Goal: Communication & Community: Participate in discussion

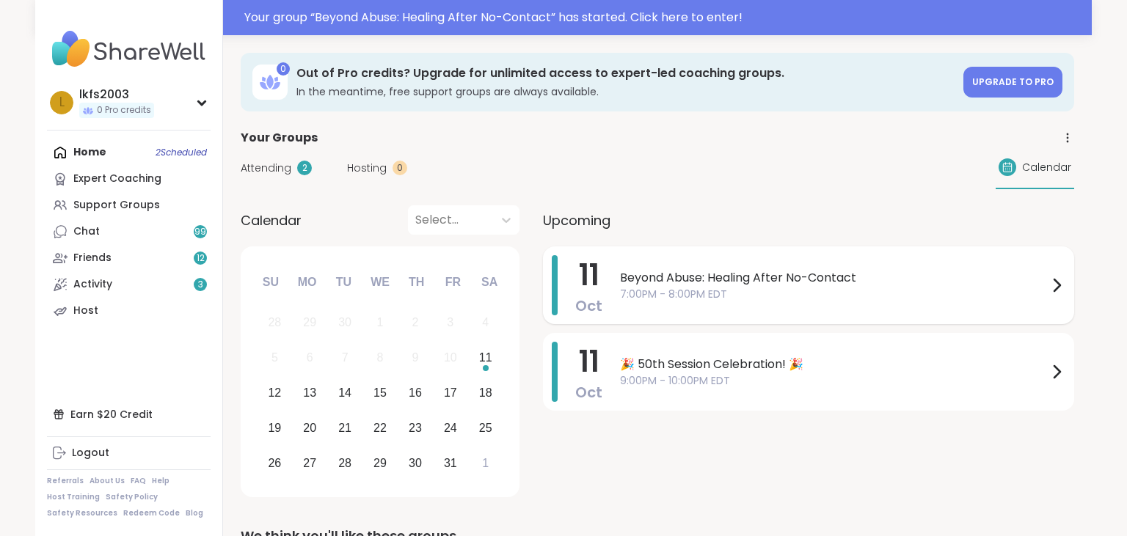
click at [659, 295] on span "7:00PM - 8:00PM EDT" at bounding box center [834, 294] width 428 height 15
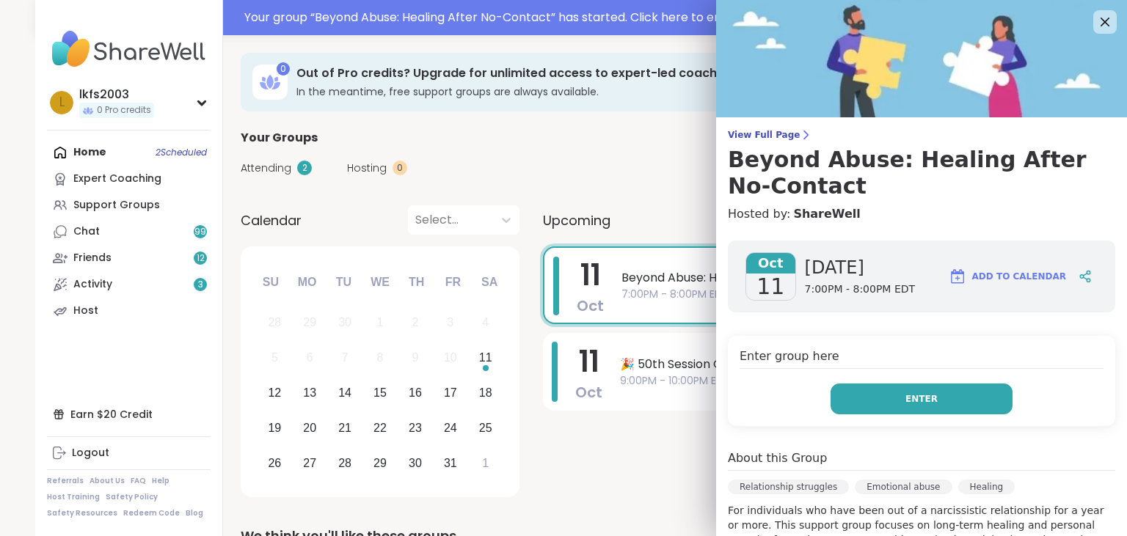
click at [875, 402] on button "Enter" at bounding box center [921, 399] width 182 height 31
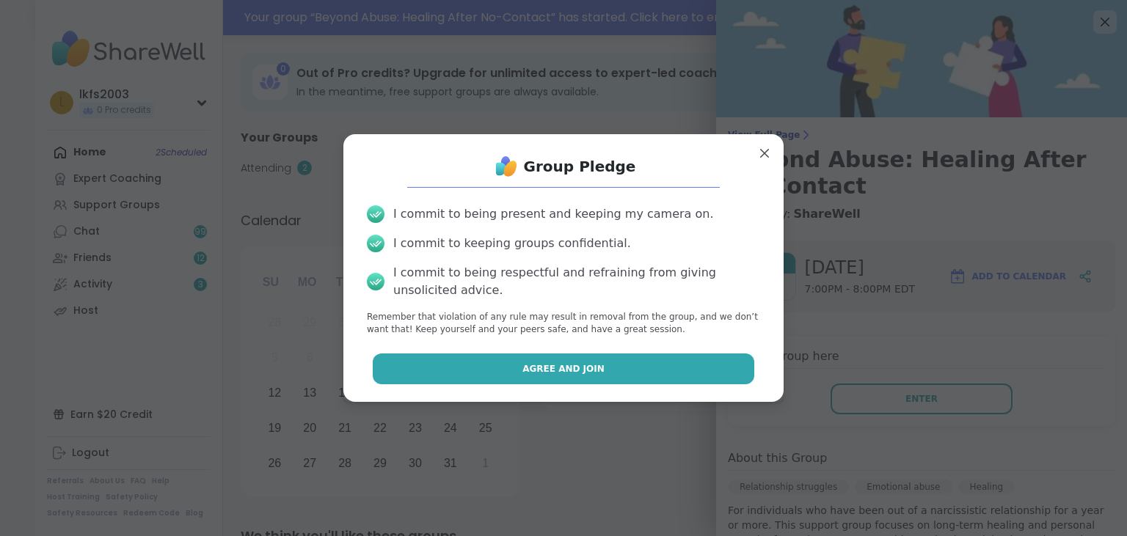
click at [726, 377] on button "Agree and Join" at bounding box center [564, 368] width 382 height 31
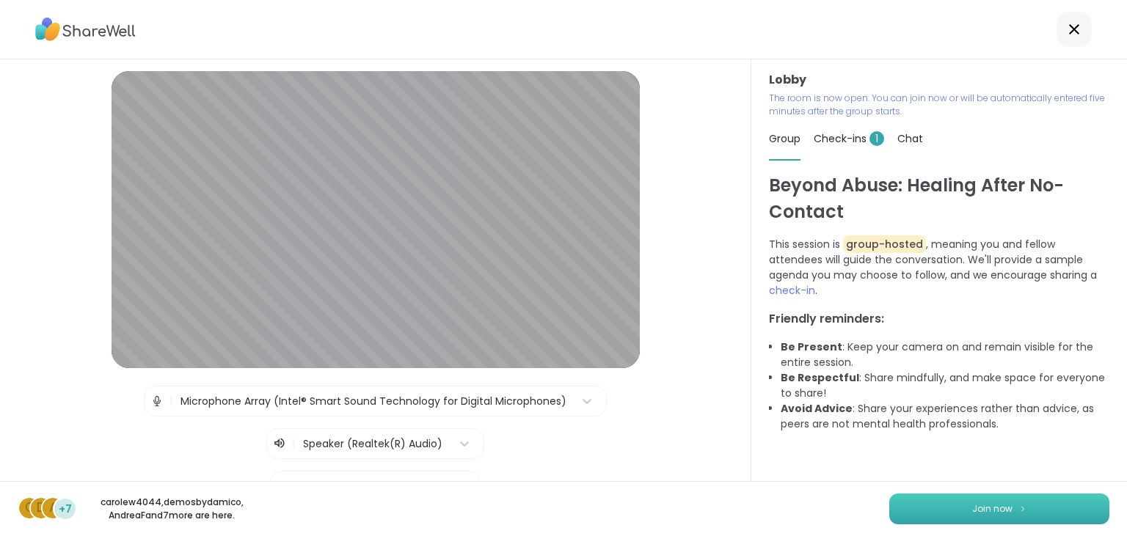
click at [991, 505] on span "Join now" at bounding box center [992, 508] width 40 height 13
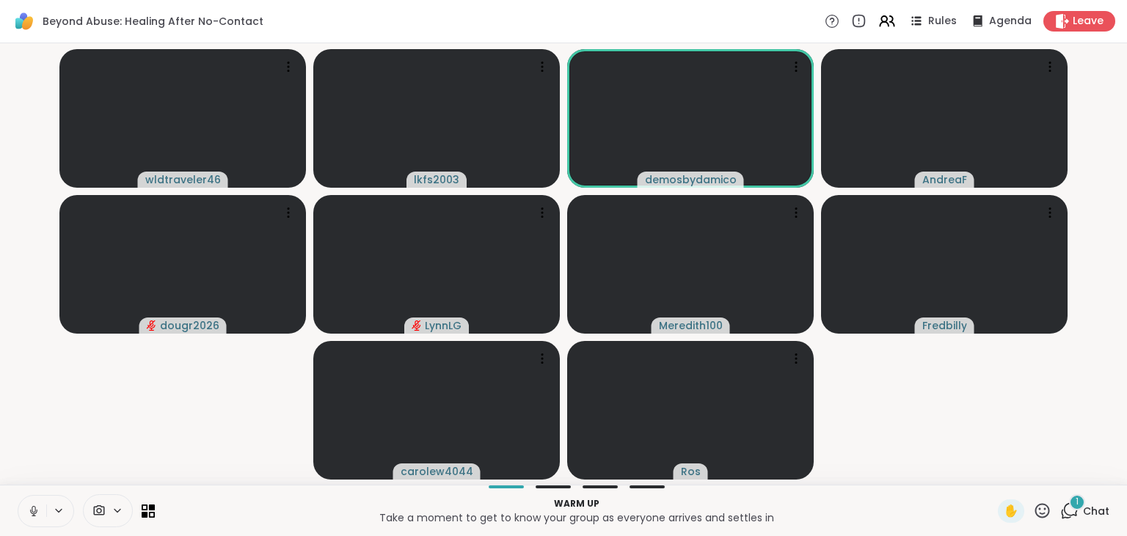
click at [32, 509] on icon at bounding box center [34, 509] width 4 height 7
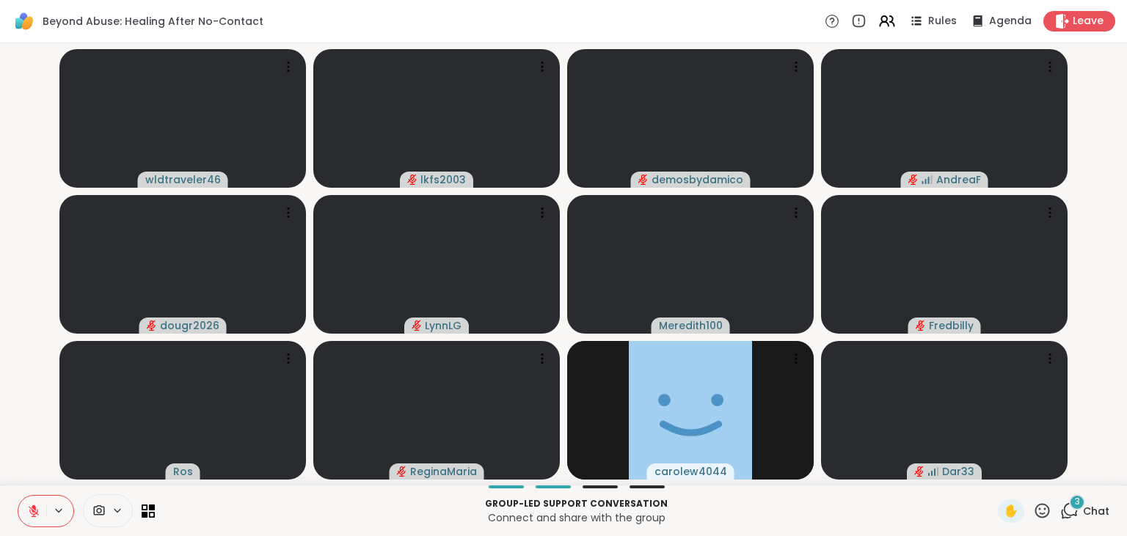
click at [37, 505] on icon at bounding box center [33, 511] width 13 height 13
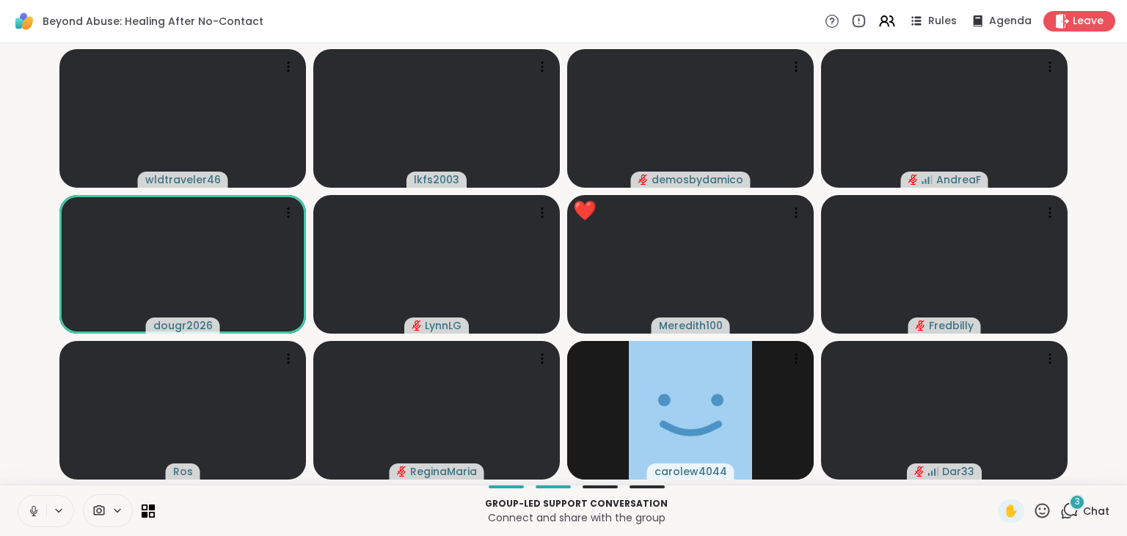
click at [37, 508] on icon at bounding box center [33, 511] width 13 height 13
click at [1097, 16] on span "Leave" at bounding box center [1088, 21] width 32 height 15
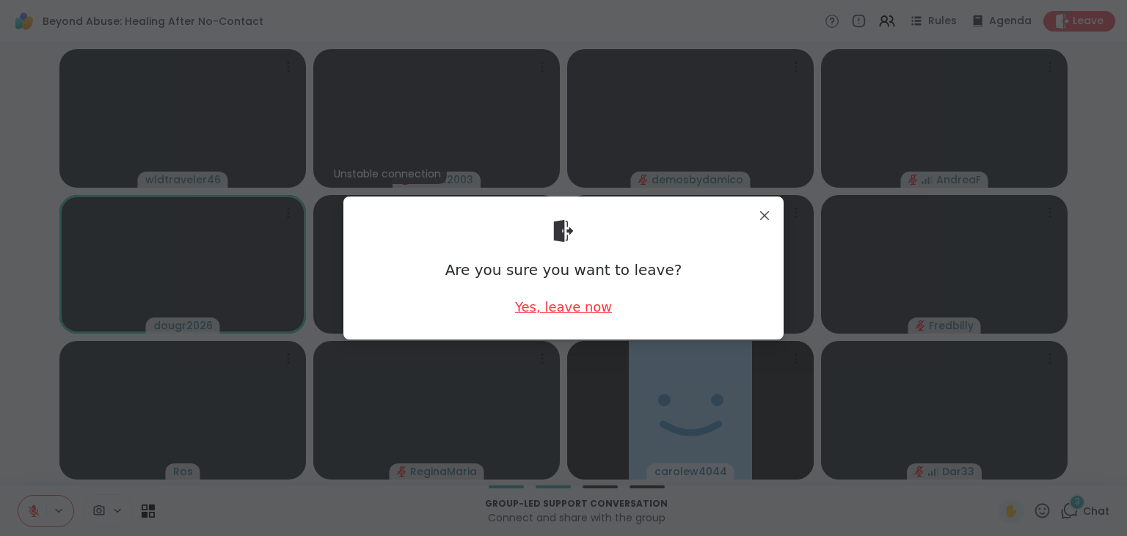
click at [554, 307] on div "Yes, leave now" at bounding box center [563, 307] width 97 height 18
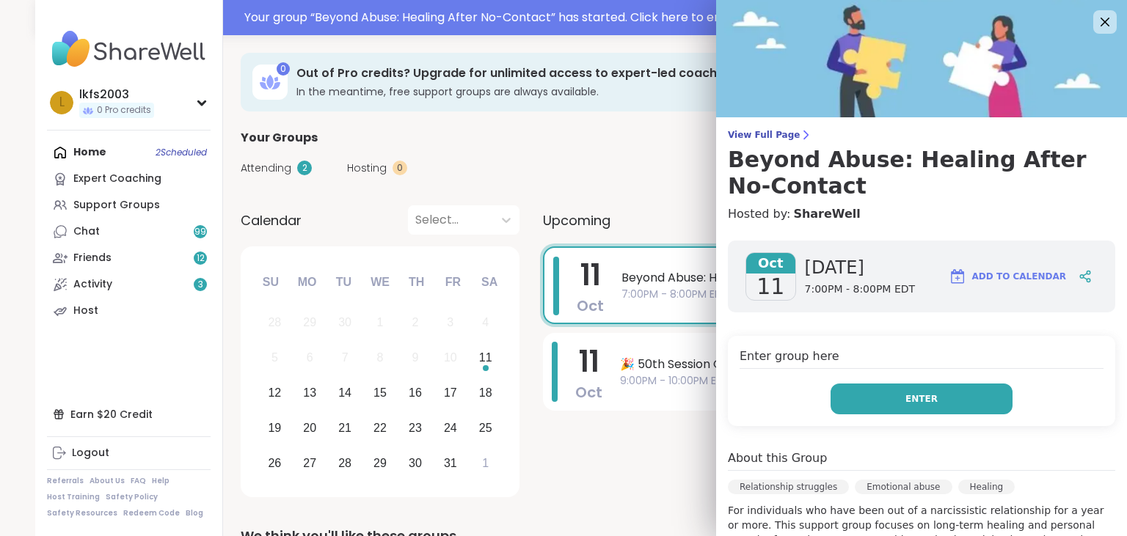
click at [887, 403] on button "Enter" at bounding box center [921, 399] width 182 height 31
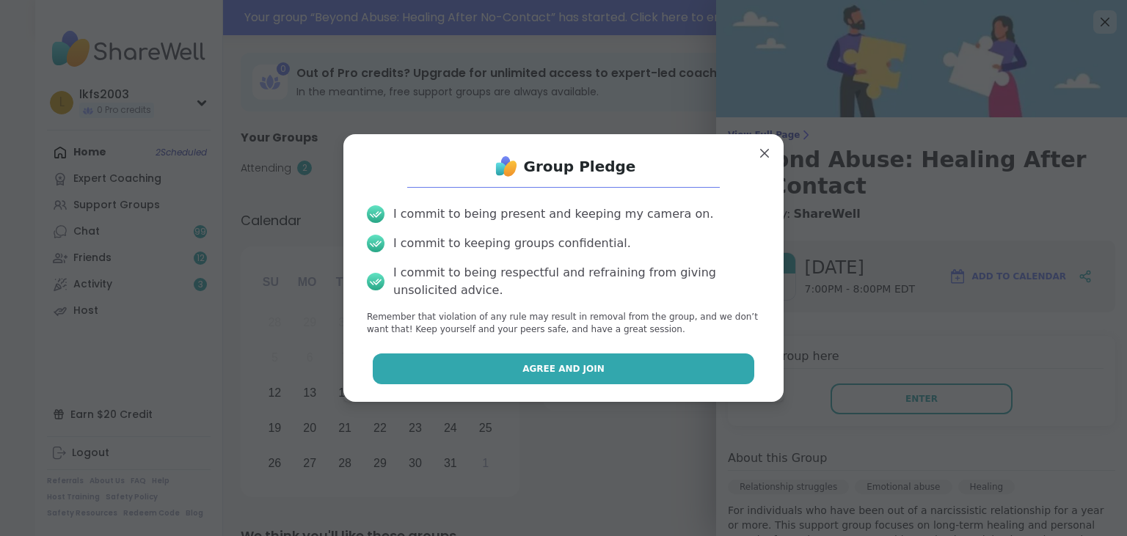
click at [723, 371] on button "Agree and Join" at bounding box center [564, 368] width 382 height 31
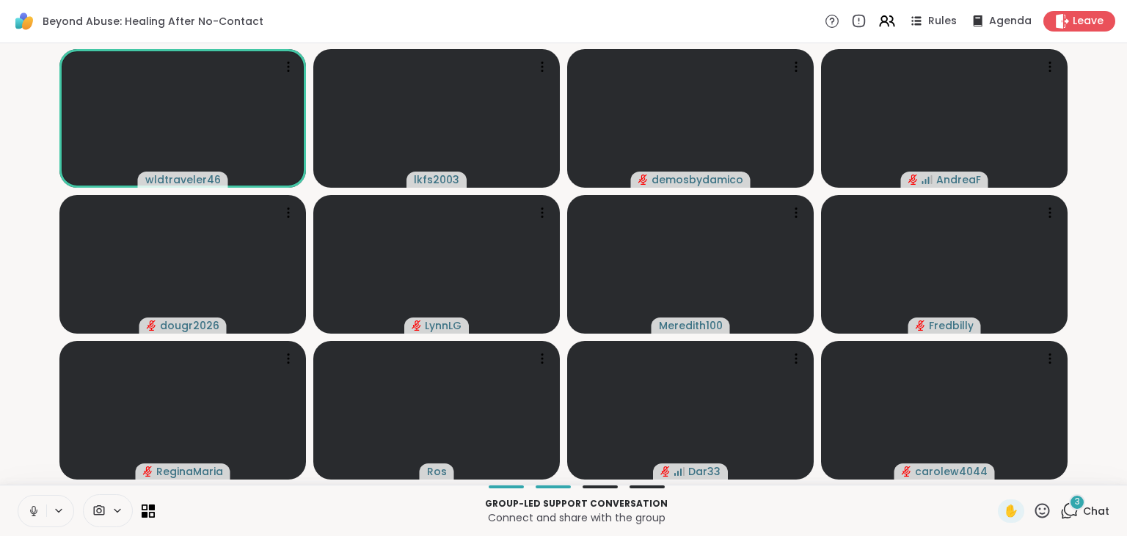
click at [33, 517] on icon at bounding box center [33, 511] width 13 height 13
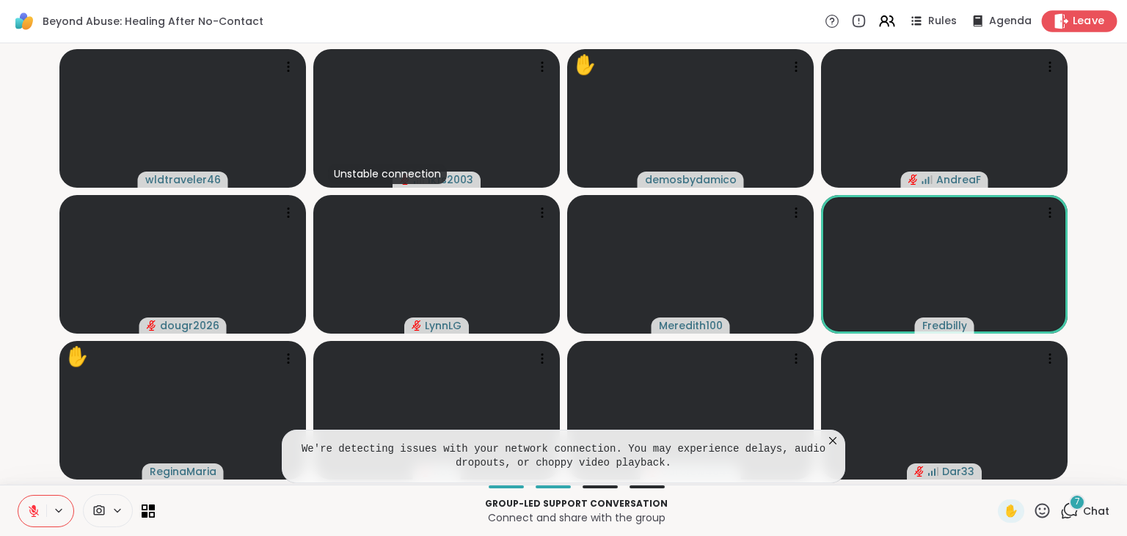
click at [1071, 19] on div "Leave" at bounding box center [1079, 20] width 76 height 21
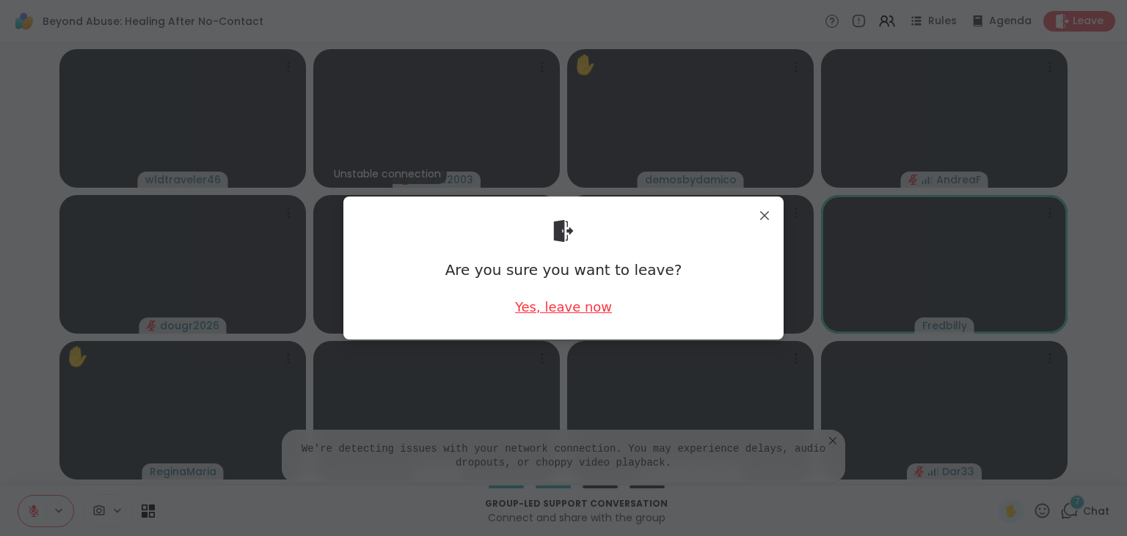
click at [603, 313] on div "Yes, leave now" at bounding box center [563, 307] width 97 height 18
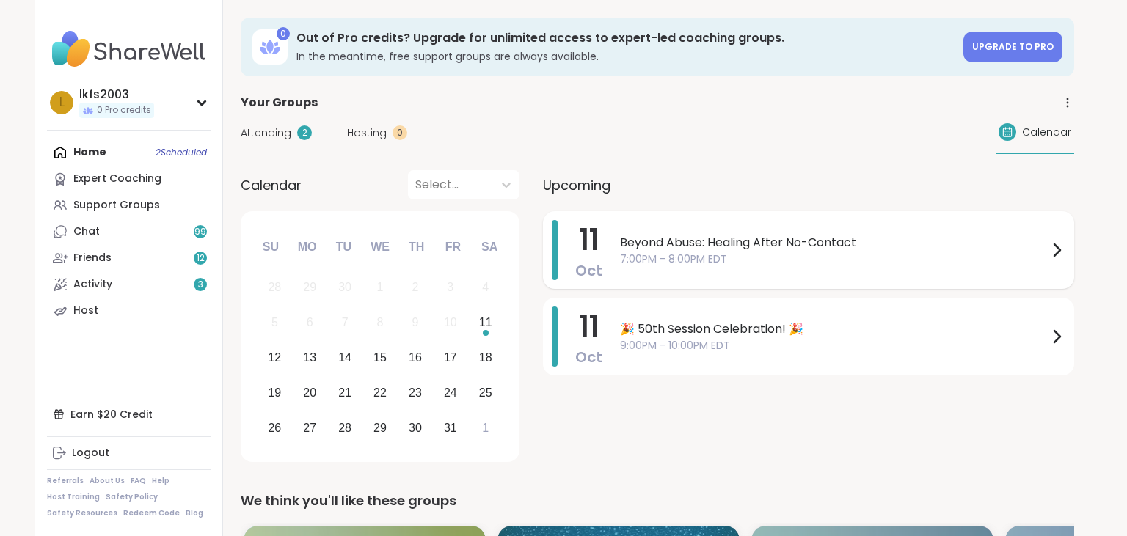
click at [862, 249] on span "Beyond Abuse: Healing After No-Contact" at bounding box center [834, 243] width 428 height 18
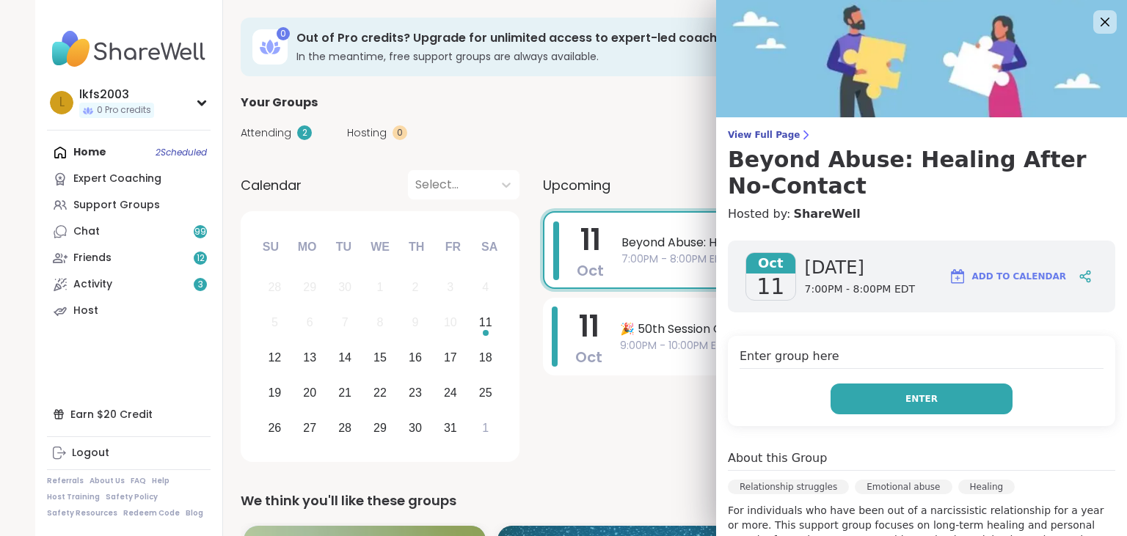
click at [961, 400] on button "Enter" at bounding box center [921, 399] width 182 height 31
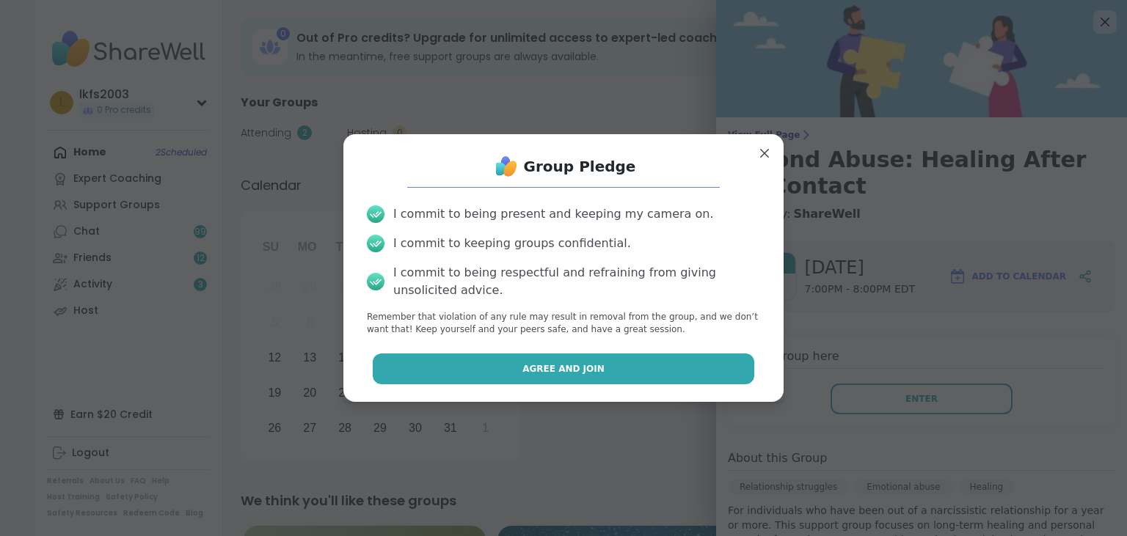
click at [735, 366] on button "Agree and Join" at bounding box center [564, 368] width 382 height 31
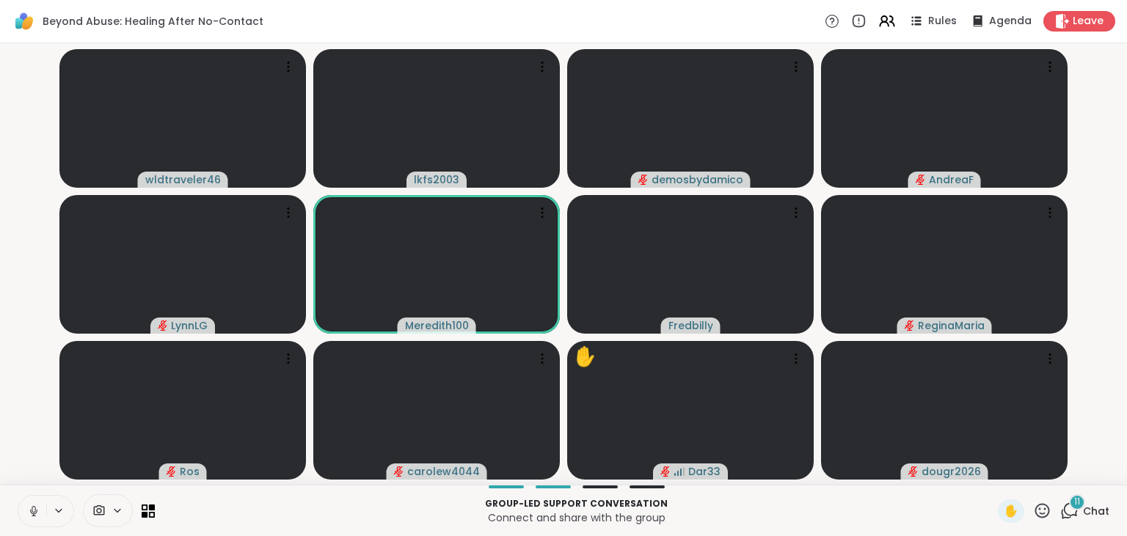
click at [32, 510] on icon at bounding box center [34, 509] width 4 height 7
